Goal: Task Accomplishment & Management: Use online tool/utility

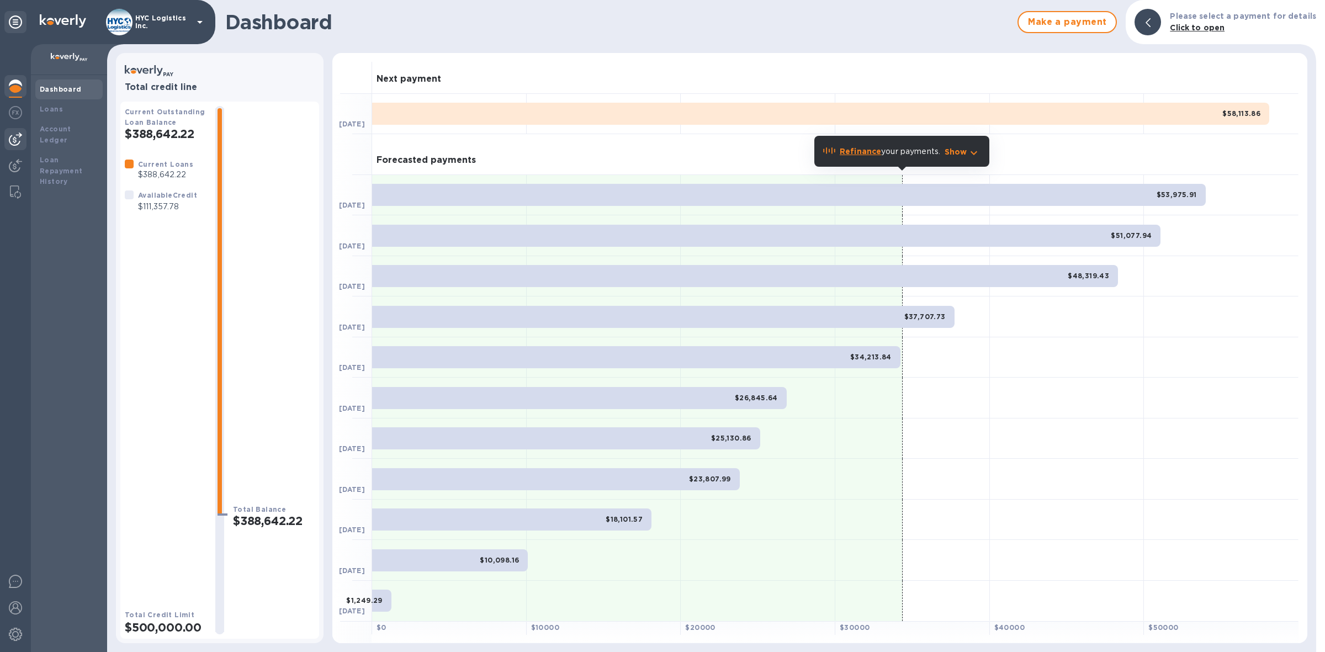
click at [20, 141] on img at bounding box center [15, 138] width 13 height 13
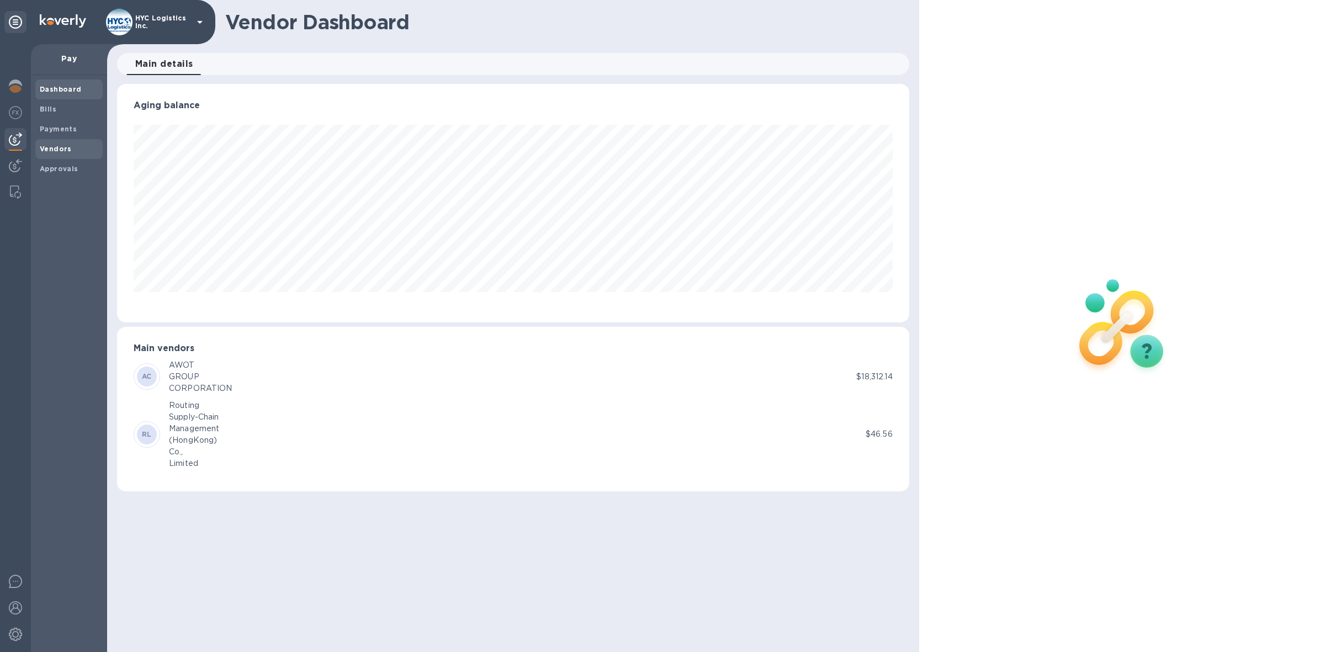
scroll to position [238, 792]
click at [38, 144] on div "Vendors" at bounding box center [68, 149] width 67 height 20
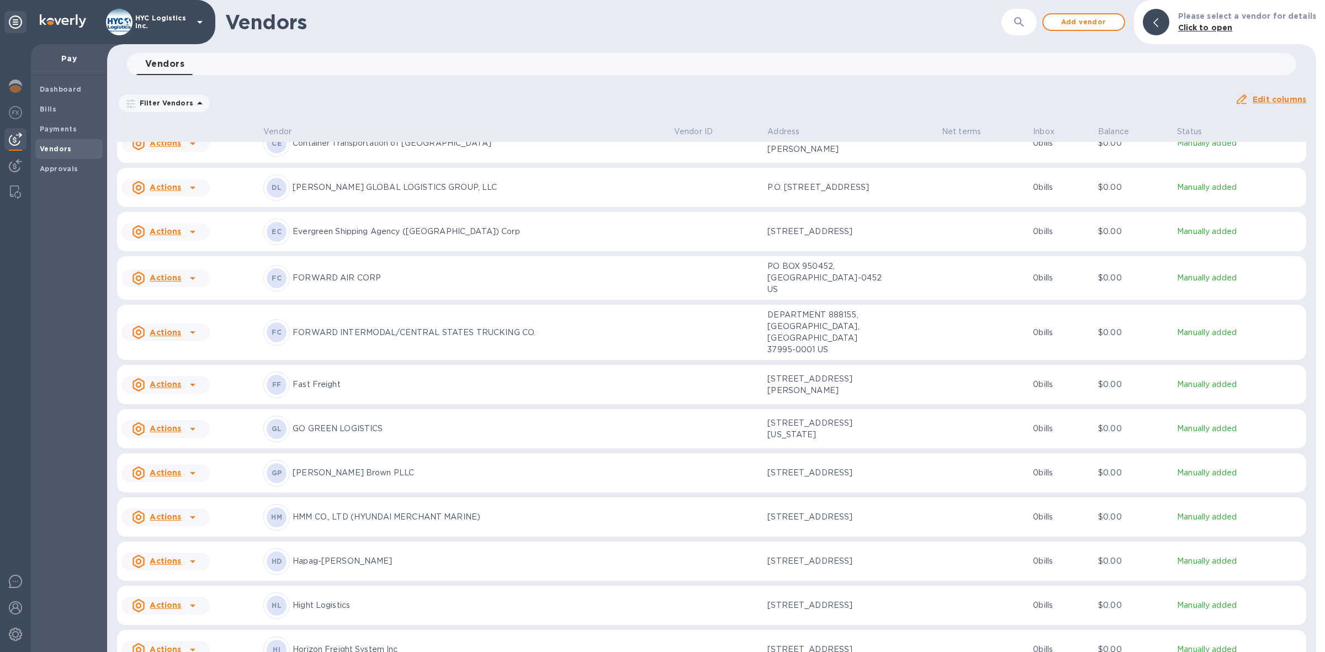
scroll to position [1115, 0]
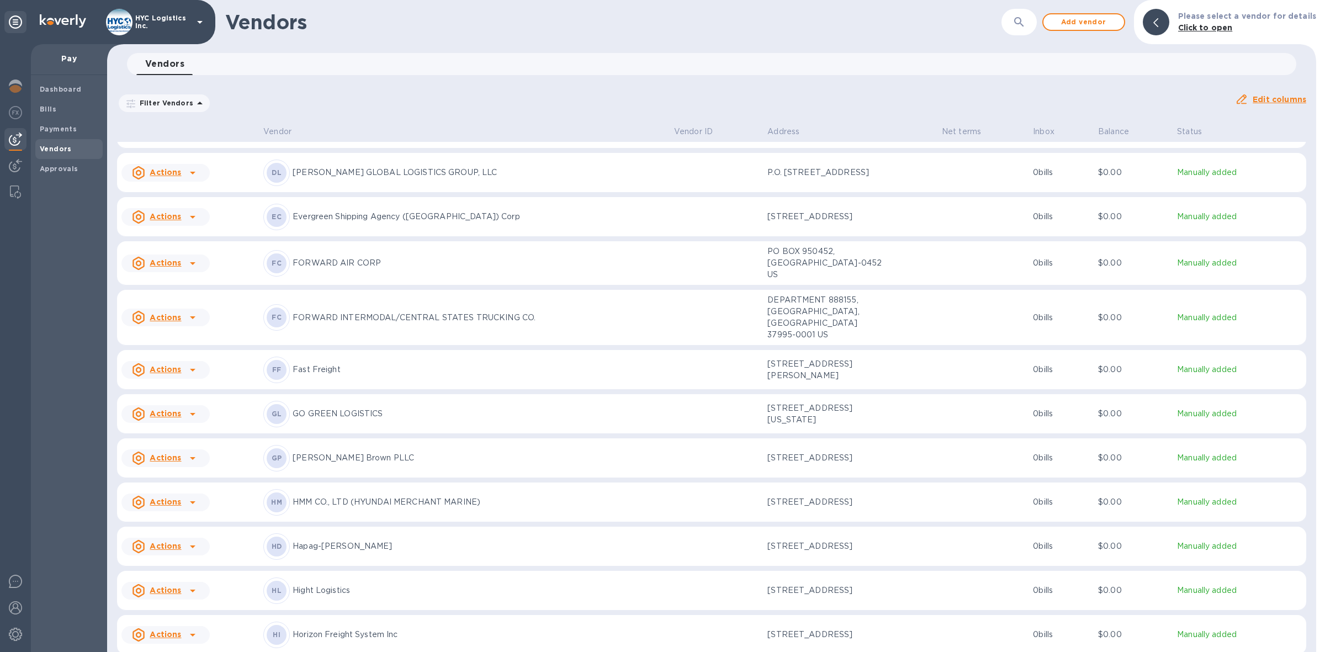
click at [172, 549] on u "Actions" at bounding box center [165, 546] width 31 height 9
click at [174, 594] on b "Add new bill" at bounding box center [177, 593] width 51 height 9
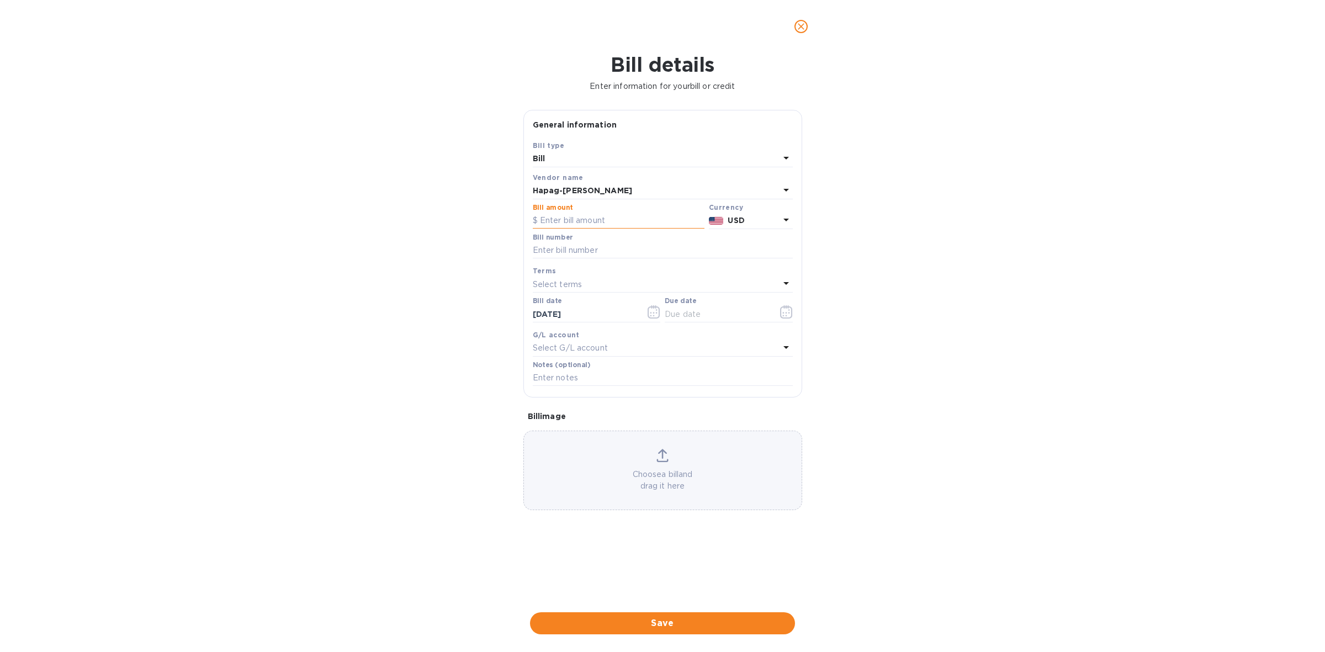
click at [609, 219] on input "text" at bounding box center [619, 221] width 172 height 17
type input "2,573.10"
click at [605, 251] on input "text" at bounding box center [663, 250] width 260 height 17
click at [591, 245] on input "text" at bounding box center [663, 250] width 260 height 17
paste input "HLCUBO12508BTEN0"
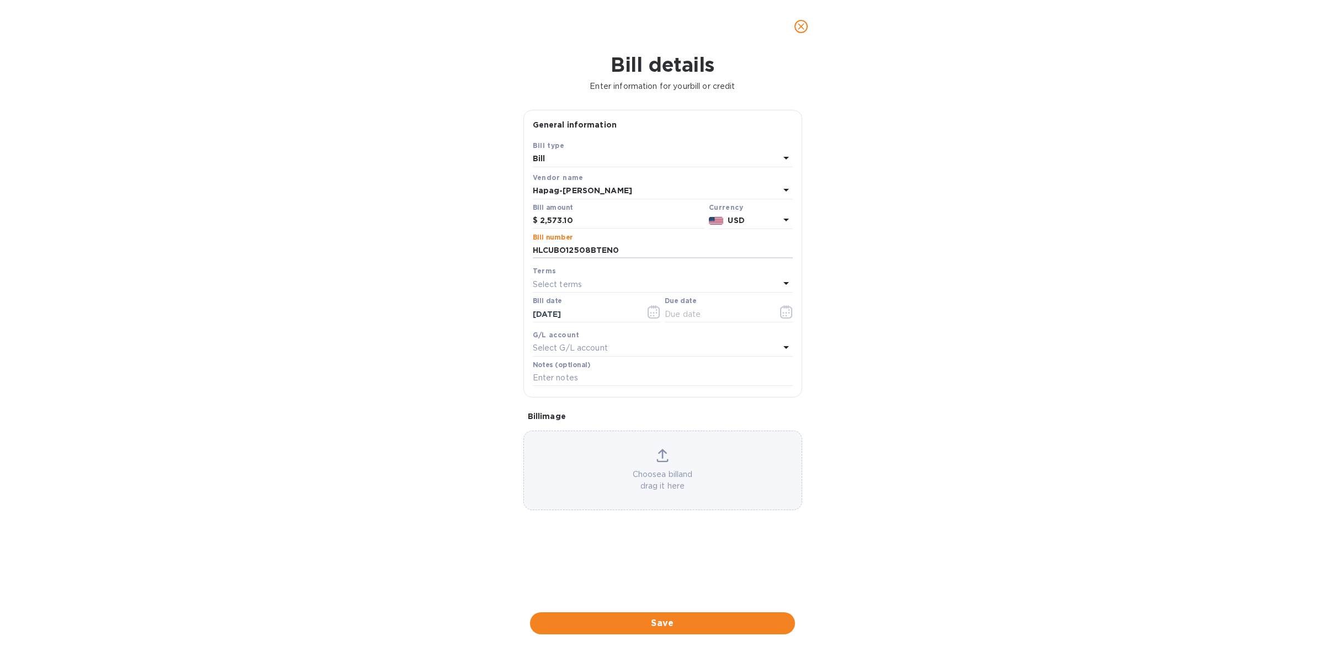
type input "HLCUBO12508BTEN0"
click at [635, 282] on div "Select terms" at bounding box center [656, 284] width 247 height 15
click at [577, 428] on p "COD" at bounding box center [659, 429] width 234 height 12
type input "[DATE]"
click at [664, 620] on span "Save" at bounding box center [662, 623] width 247 height 13
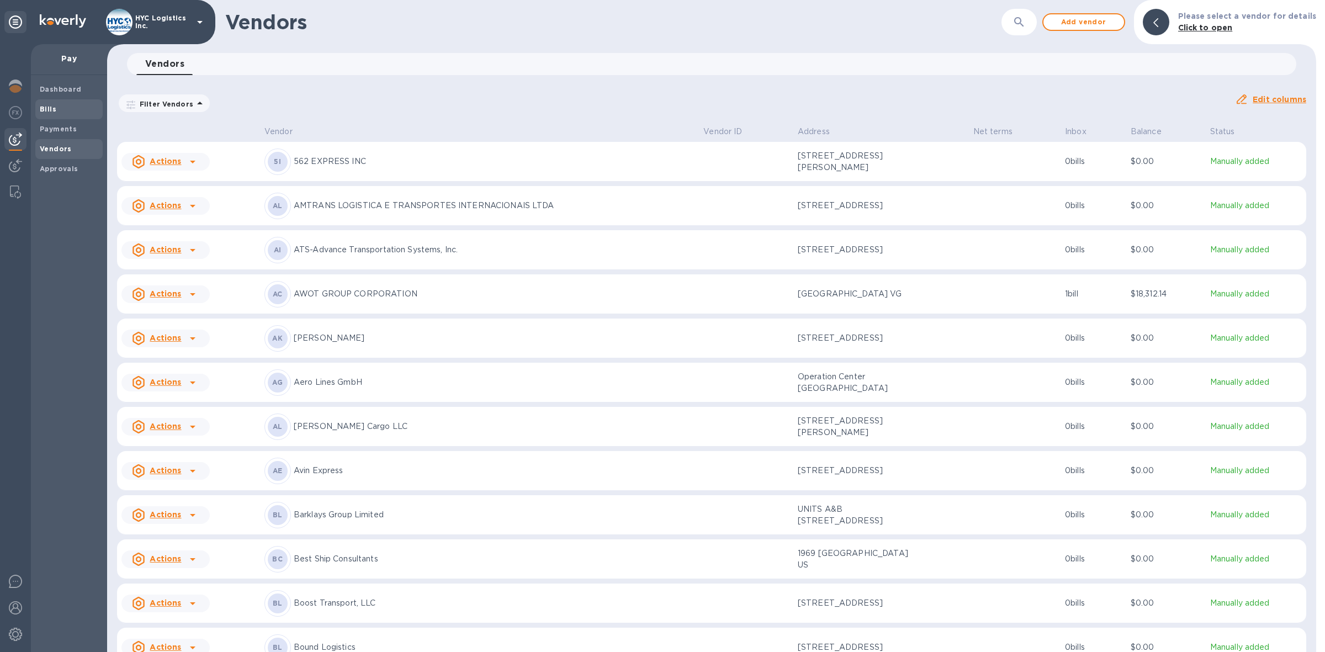
click at [40, 105] on b "Bills" at bounding box center [48, 109] width 17 height 8
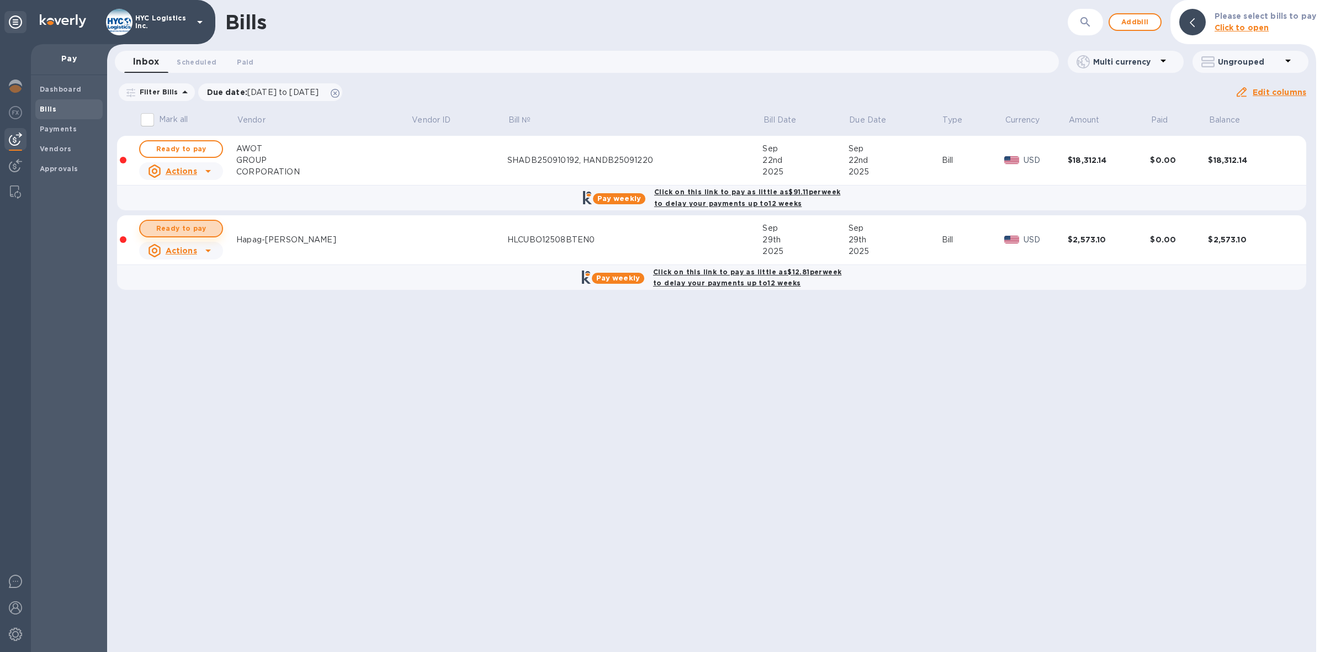
click at [200, 227] on span "Ready to pay" at bounding box center [181, 228] width 64 height 13
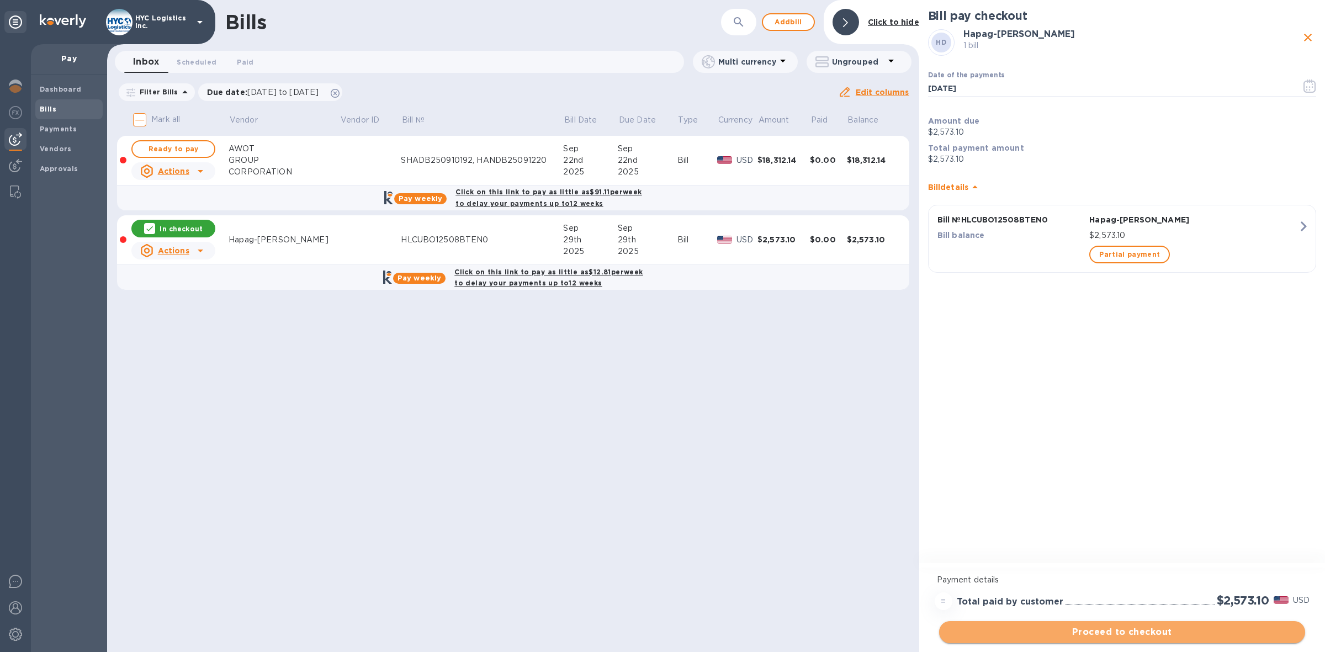
click at [1119, 628] on span "Proceed to checkout" at bounding box center [1122, 631] width 348 height 13
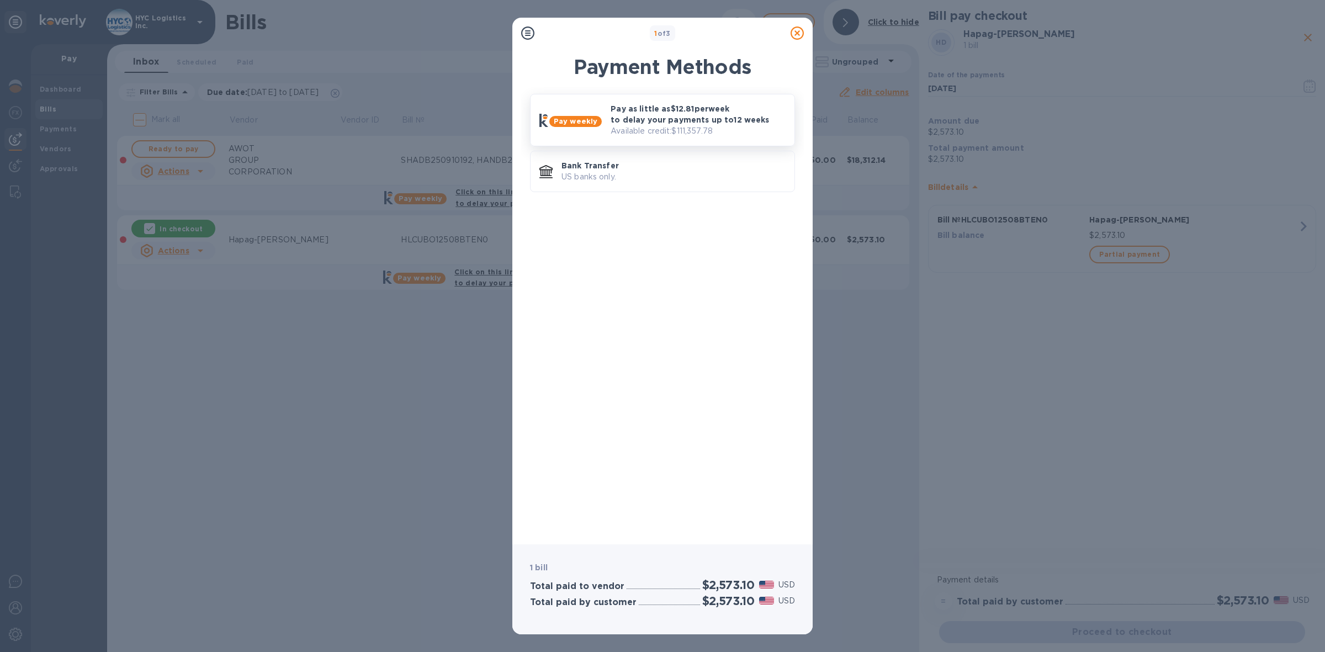
click at [682, 121] on p "Pay as little as $12.81 per week to delay your payments up to 12 weeks" at bounding box center [698, 114] width 175 height 22
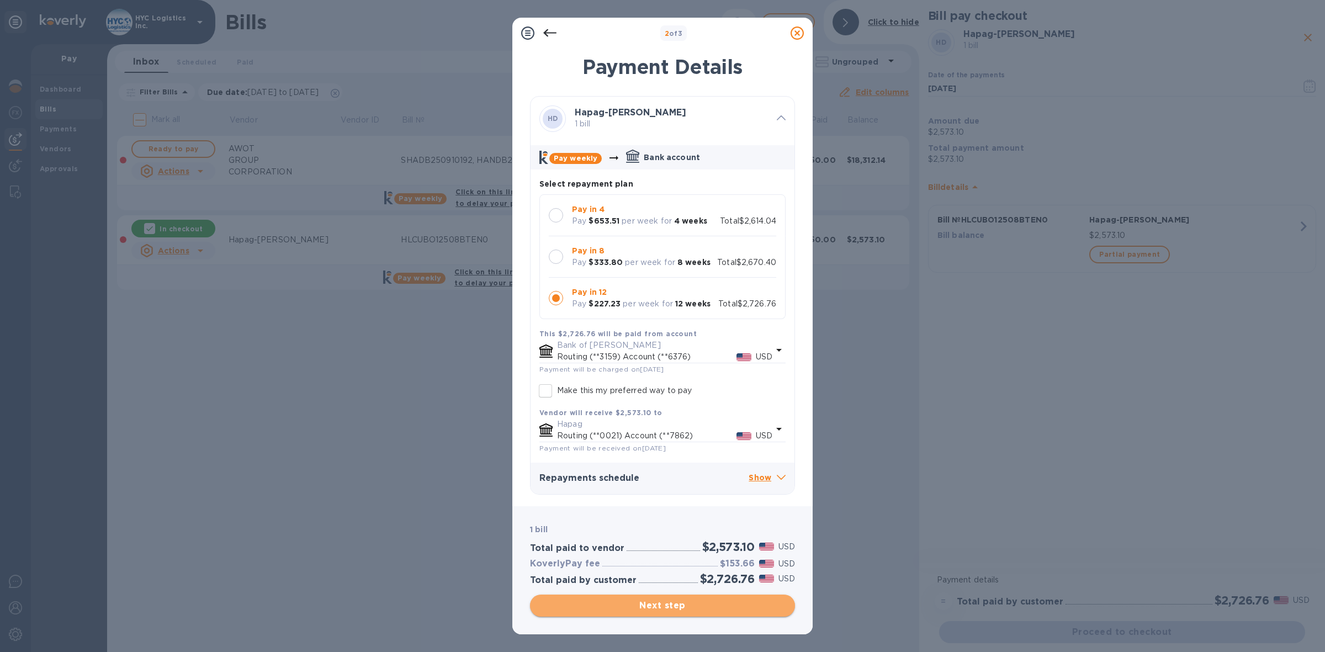
click at [672, 603] on span "Next step" at bounding box center [662, 605] width 247 height 13
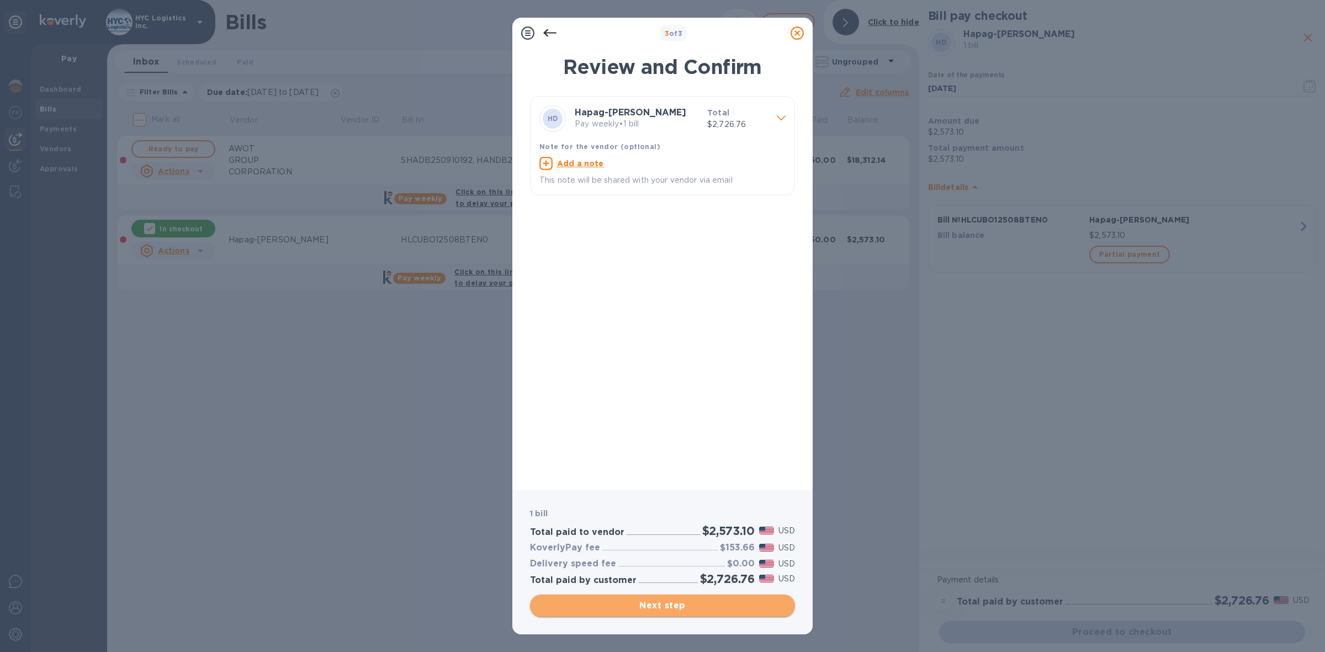
click at [655, 607] on span "Next step" at bounding box center [662, 605] width 247 height 13
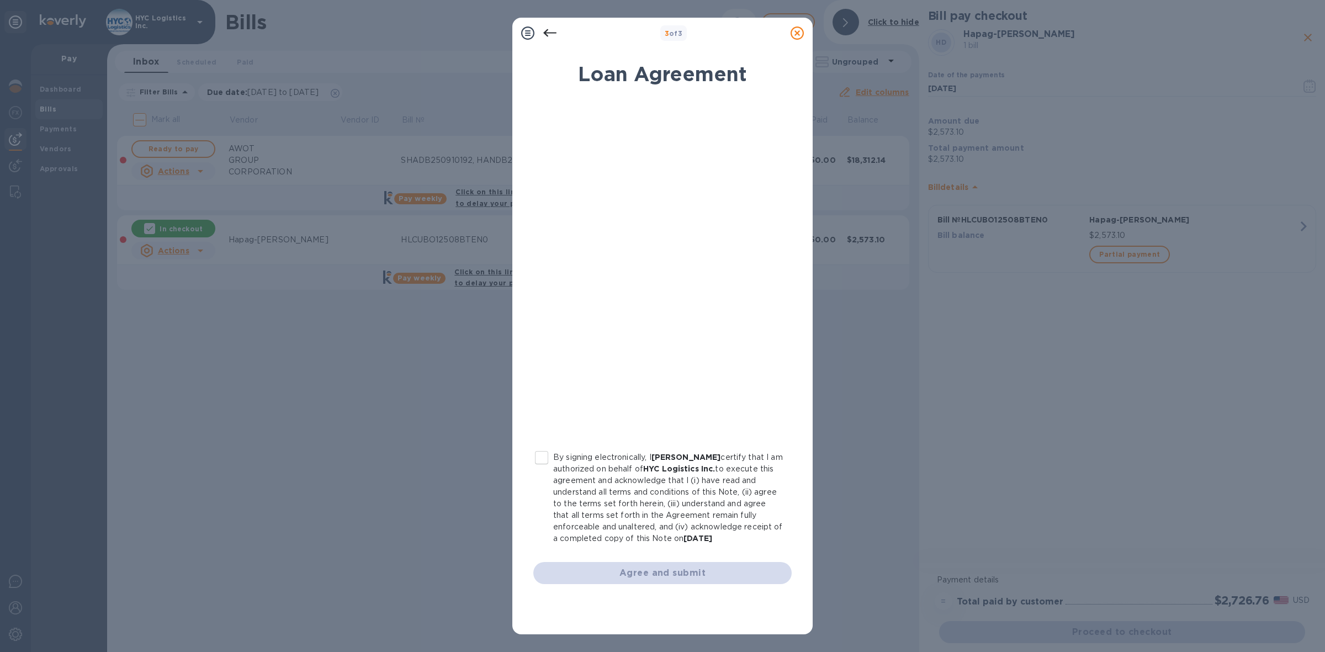
drag, startPoint x: 543, startPoint y: 454, endPoint x: 552, endPoint y: 449, distance: 10.6
click at [544, 453] on input "By signing electronically, I [PERSON_NAME] certify that I am authorized on beha…" at bounding box center [541, 457] width 23 height 23
checkbox input "true"
click at [664, 577] on span "Agree and submit" at bounding box center [662, 572] width 241 height 13
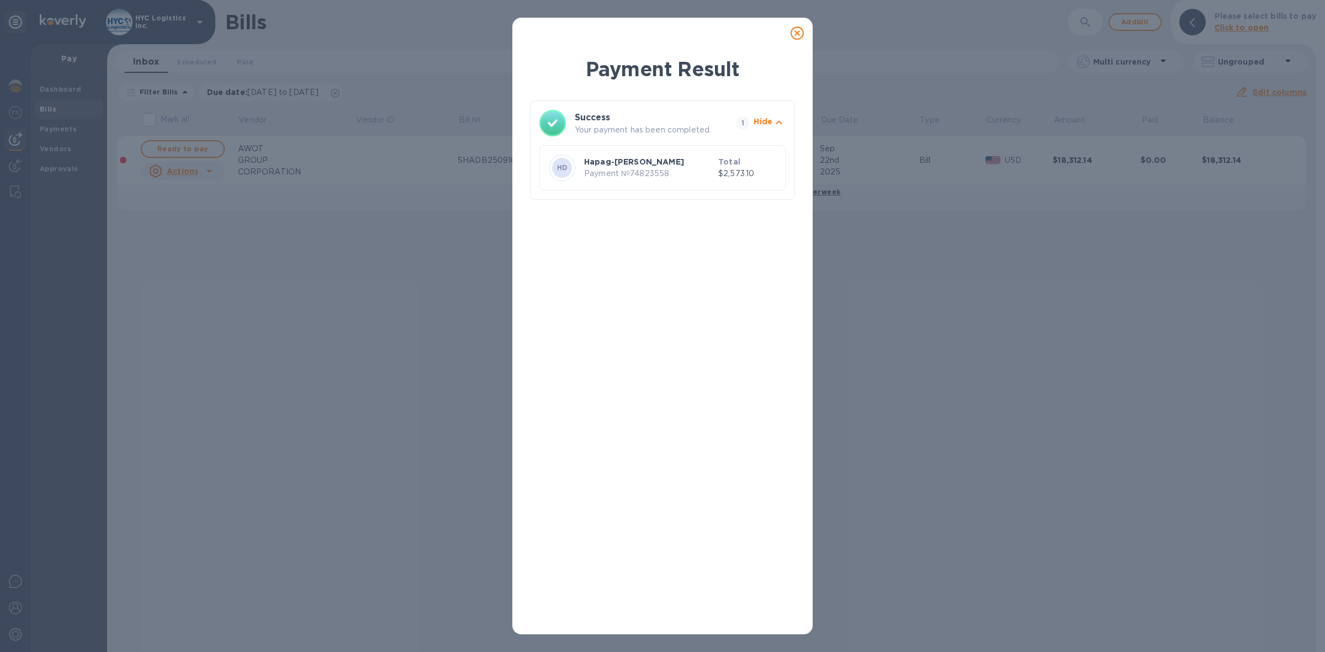
click at [650, 172] on p "Payment № 74823558" at bounding box center [649, 174] width 130 height 12
copy p "74823558"
click at [797, 35] on icon at bounding box center [797, 32] width 13 height 13
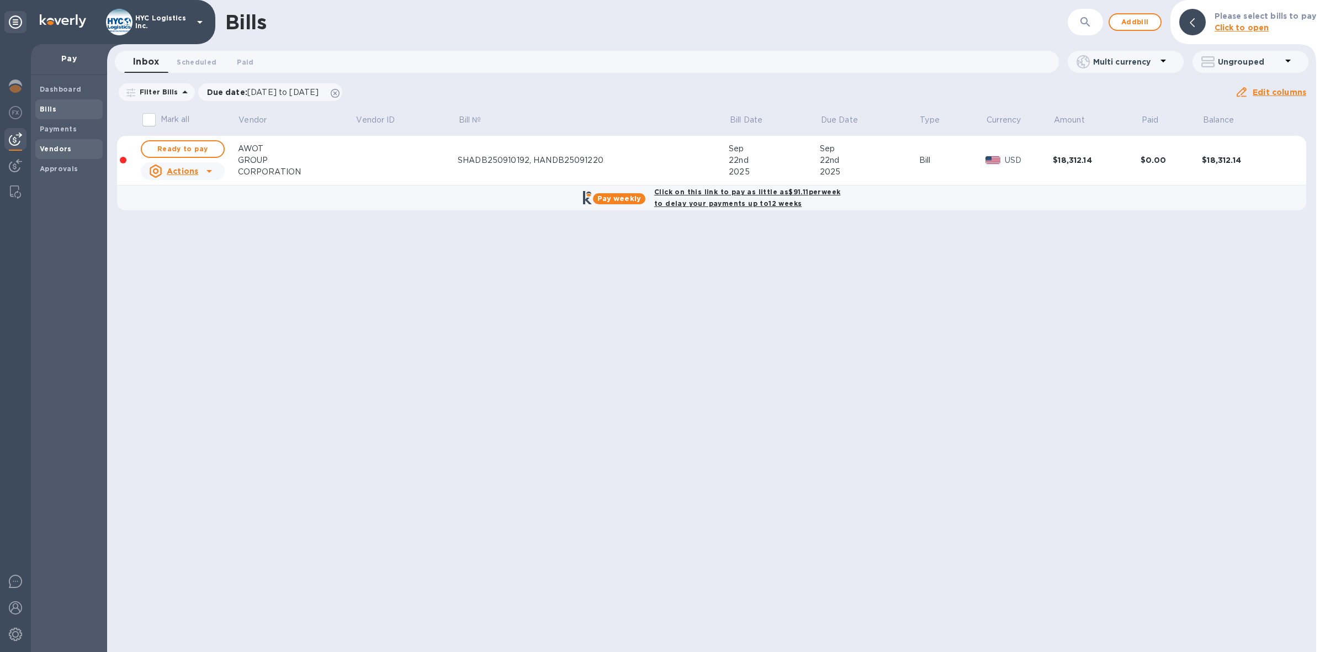
click at [57, 146] on b "Vendors" at bounding box center [56, 149] width 32 height 8
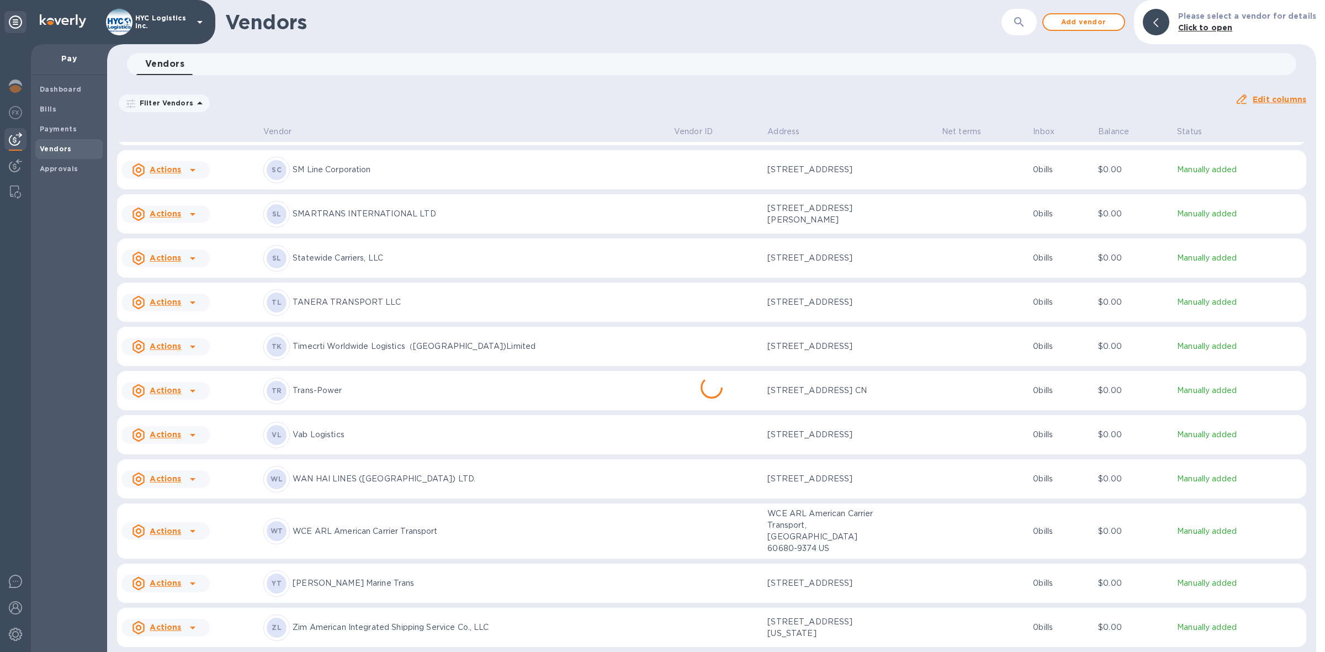
scroll to position [2966, 0]
click at [165, 627] on u "Actions" at bounding box center [165, 627] width 31 height 9
click at [179, 602] on b "Add new bill" at bounding box center [177, 602] width 51 height 9
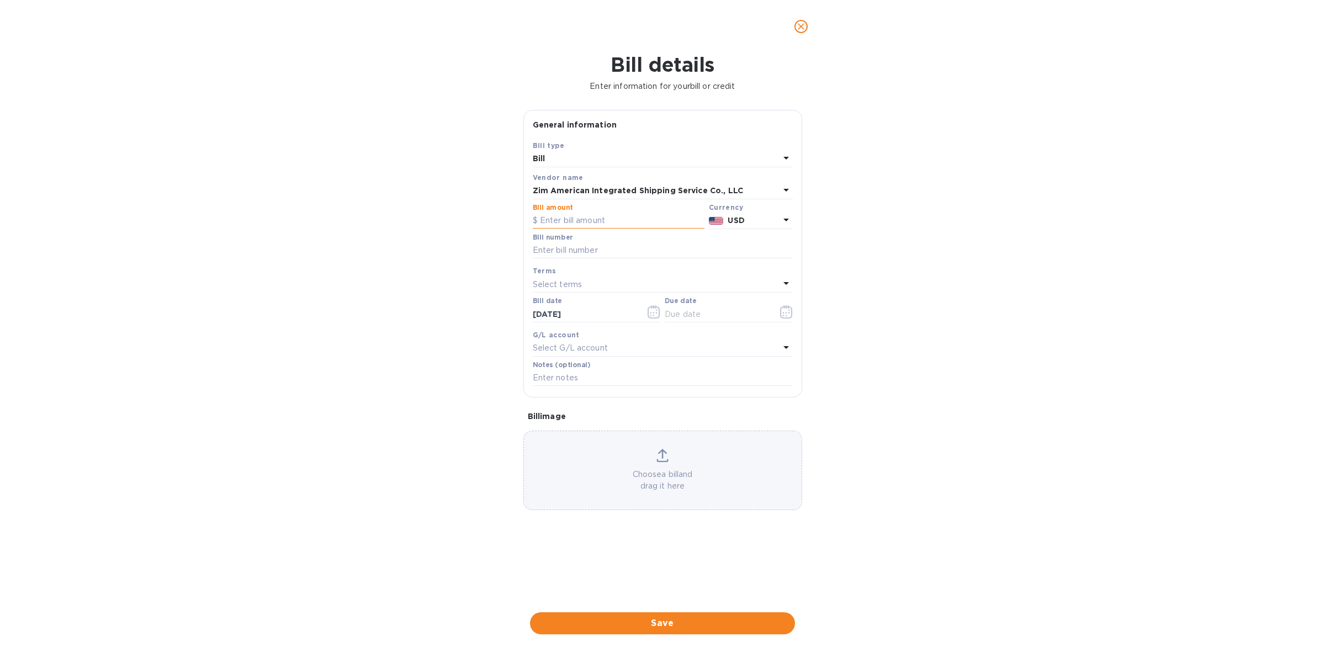
click at [609, 218] on input "text" at bounding box center [619, 221] width 172 height 17
type input "2,480"
click at [593, 257] on input "text" at bounding box center [663, 250] width 260 height 17
click at [601, 251] on input "text" at bounding box center [663, 250] width 260 height 17
paste input "ZIMUTPE8263552"
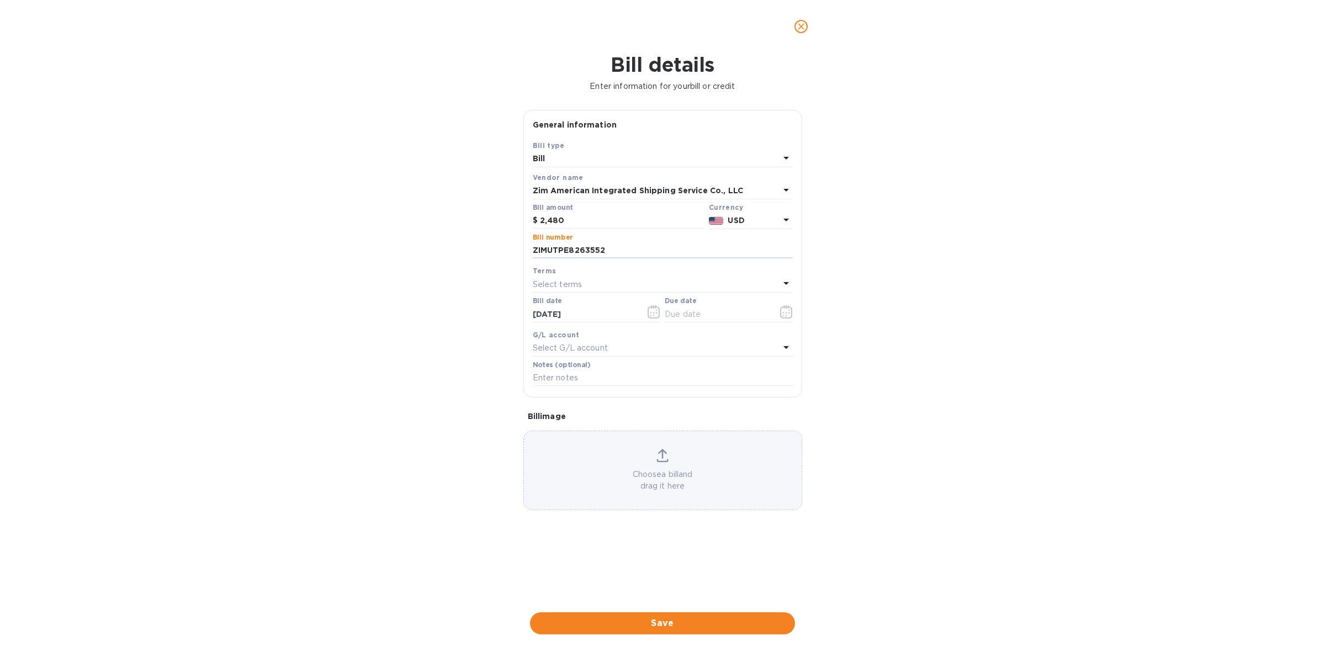
type input "ZIMUTPE8263552"
click at [600, 282] on div "Select terms" at bounding box center [656, 284] width 247 height 15
drag, startPoint x: 612, startPoint y: 426, endPoint x: 620, endPoint y: 423, distance: 8.9
click at [613, 426] on p "COD" at bounding box center [659, 429] width 234 height 12
type input "[DATE]"
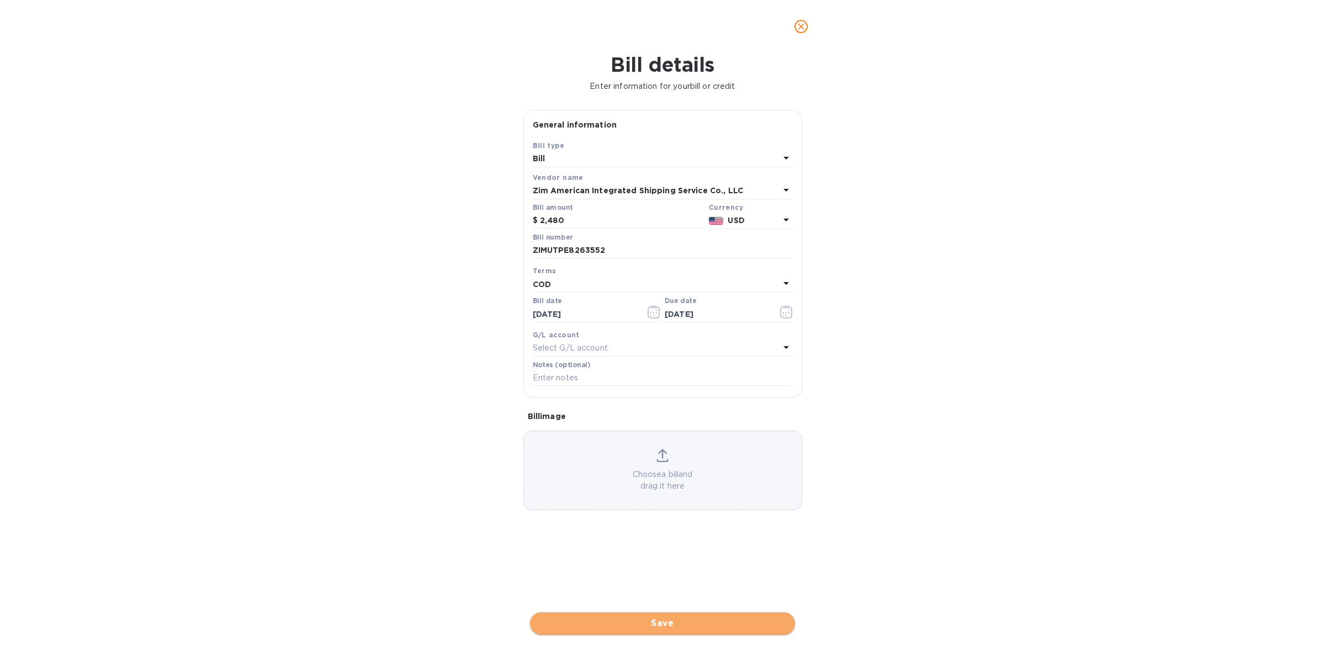
click at [675, 624] on span "Save" at bounding box center [662, 623] width 247 height 13
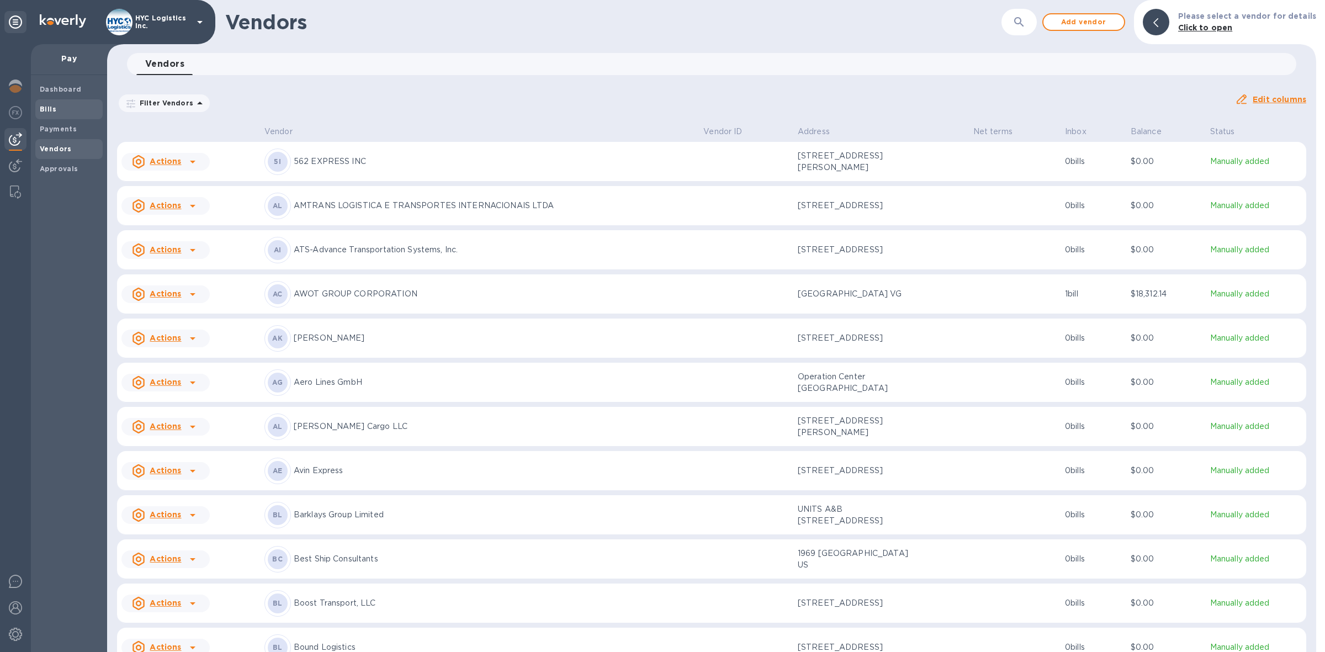
click at [45, 101] on div "Bills" at bounding box center [68, 109] width 67 height 20
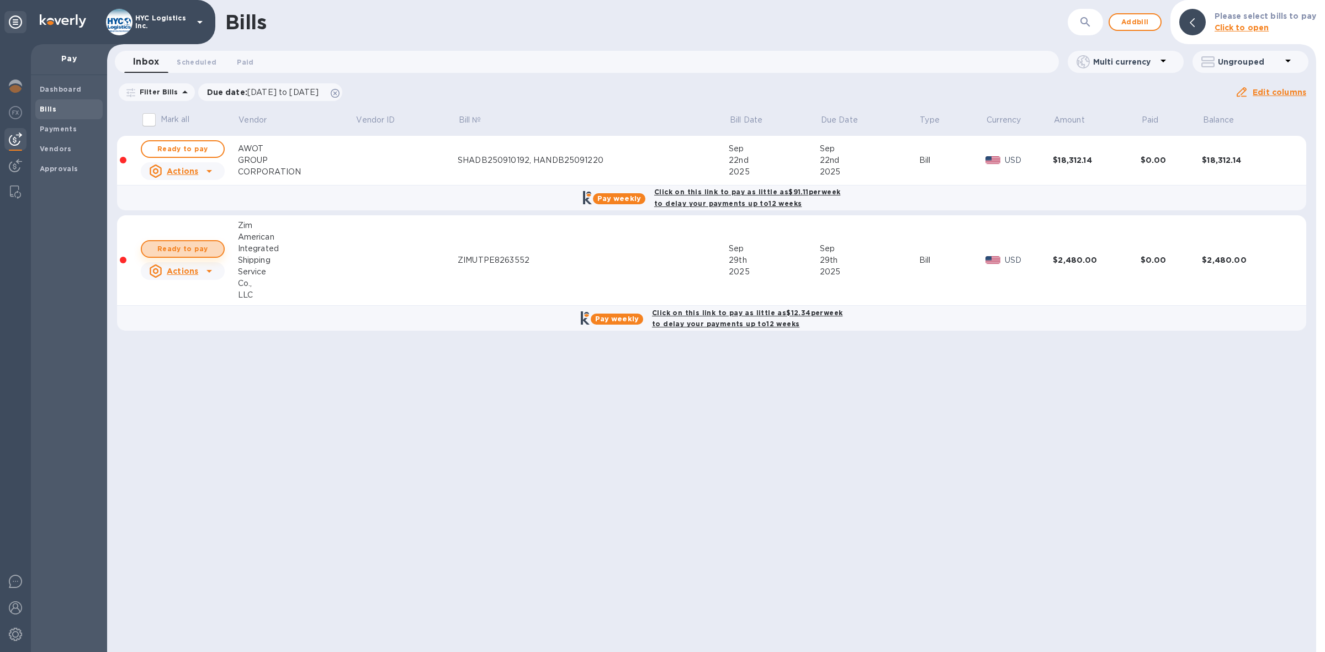
click at [172, 247] on span "Ready to pay" at bounding box center [183, 248] width 64 height 13
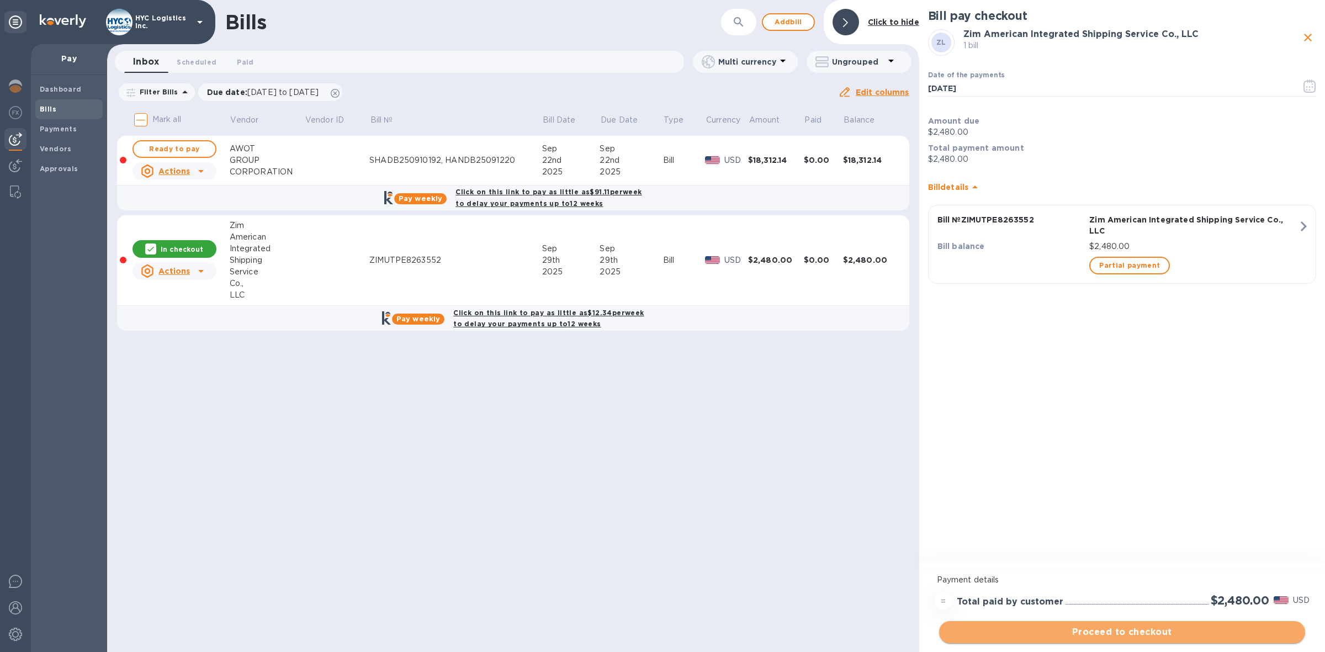
click at [1148, 632] on span "Proceed to checkout" at bounding box center [1122, 631] width 348 height 13
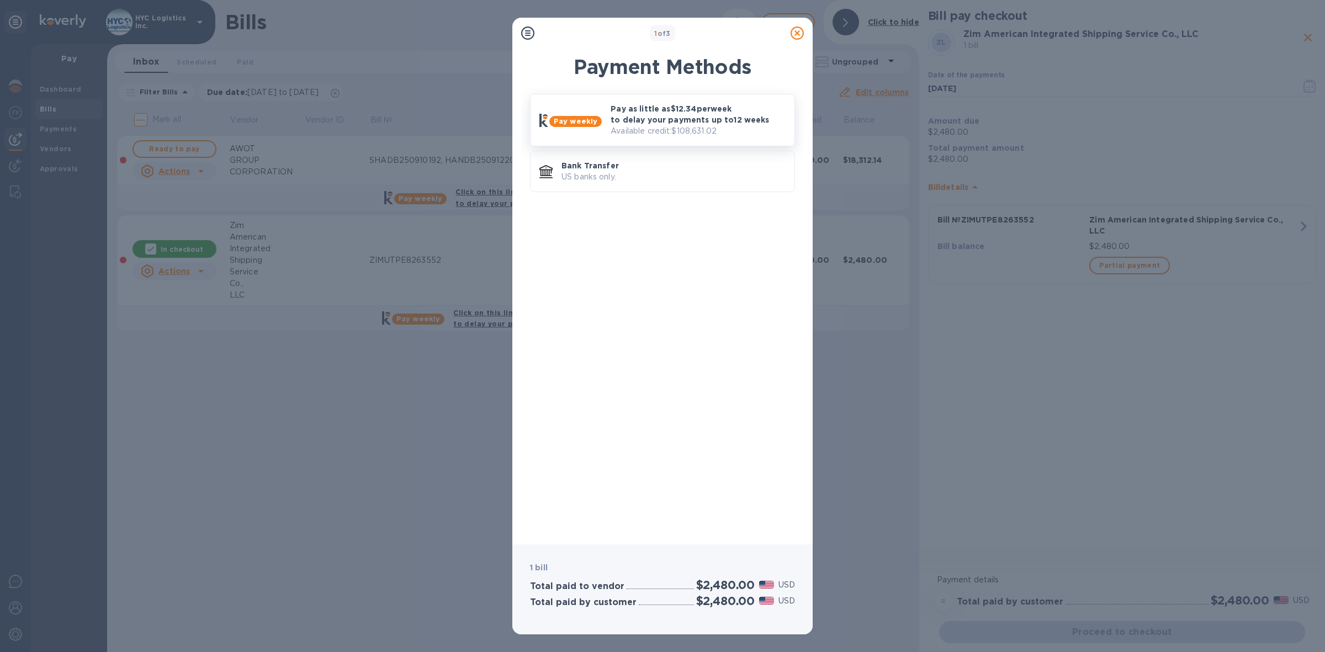
click at [679, 123] on p "Pay as little as $12.34 per week to delay your payments up to 12 weeks" at bounding box center [698, 114] width 175 height 22
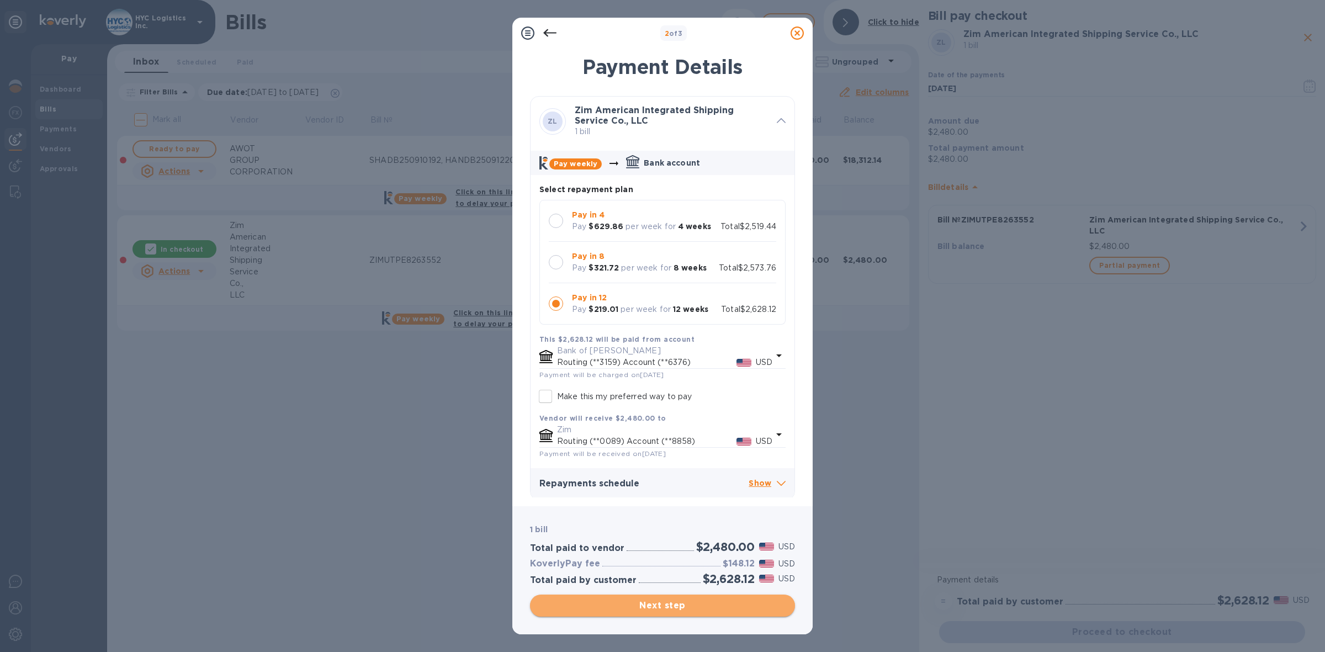
click at [677, 603] on span "Next step" at bounding box center [662, 605] width 247 height 13
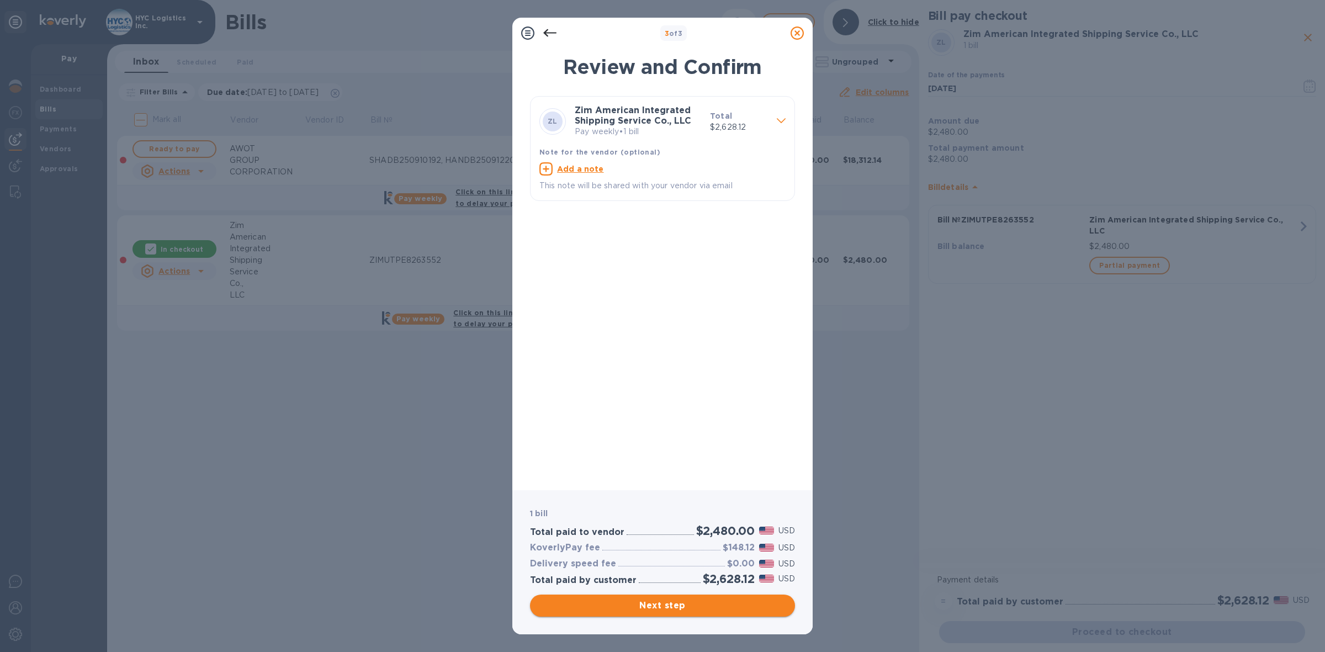
click at [680, 603] on span "Next step" at bounding box center [662, 605] width 247 height 13
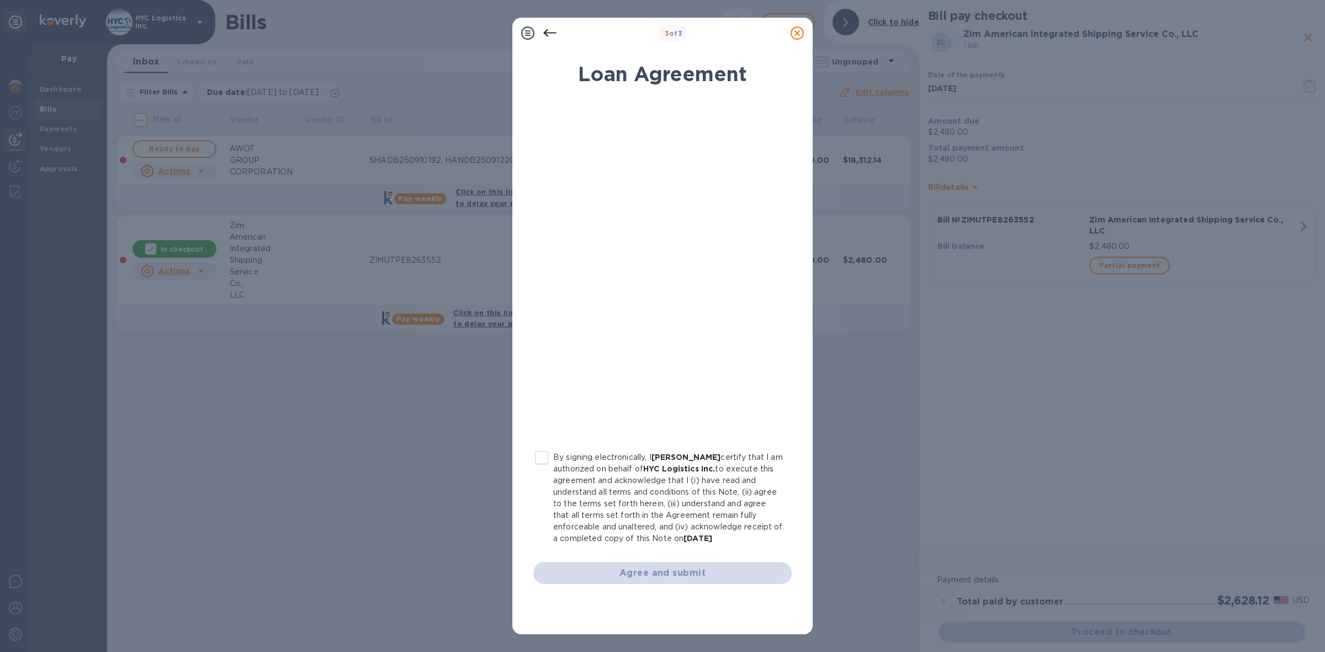
click at [541, 454] on input "By signing electronically, I [PERSON_NAME] certify that I am authorized on beha…" at bounding box center [541, 457] width 23 height 23
checkbox input "true"
click at [676, 571] on span "Agree and submit" at bounding box center [662, 572] width 241 height 13
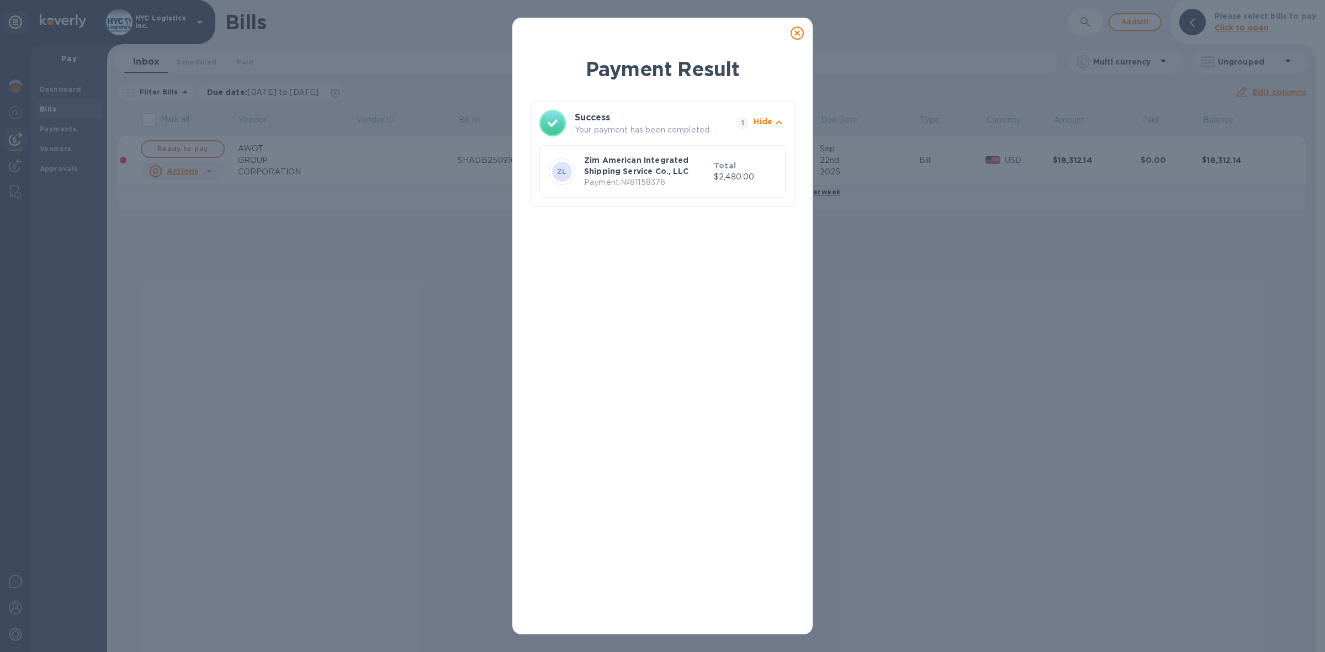
click at [651, 185] on p "Payment № 81158376" at bounding box center [646, 183] width 125 height 12
copy p "81158376"
click at [798, 36] on icon at bounding box center [797, 32] width 13 height 13
